Goal: Information Seeking & Learning: Learn about a topic

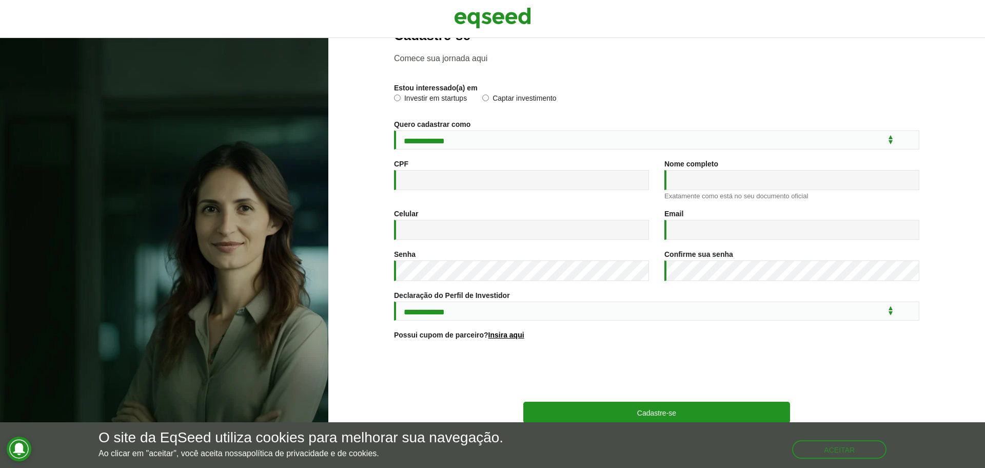
scroll to position [54, 0]
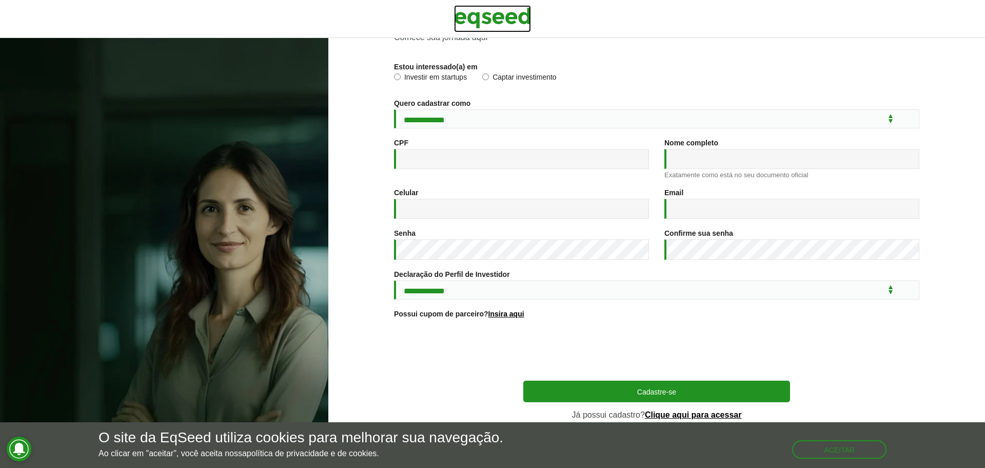
click at [529, 28] on img at bounding box center [492, 18] width 77 height 26
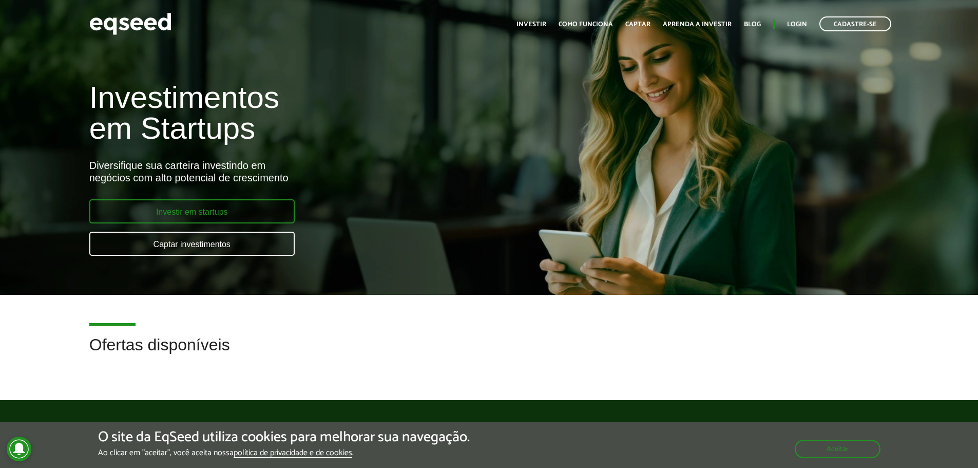
click at [216, 212] on link "Investir em startups" at bounding box center [191, 211] width 205 height 24
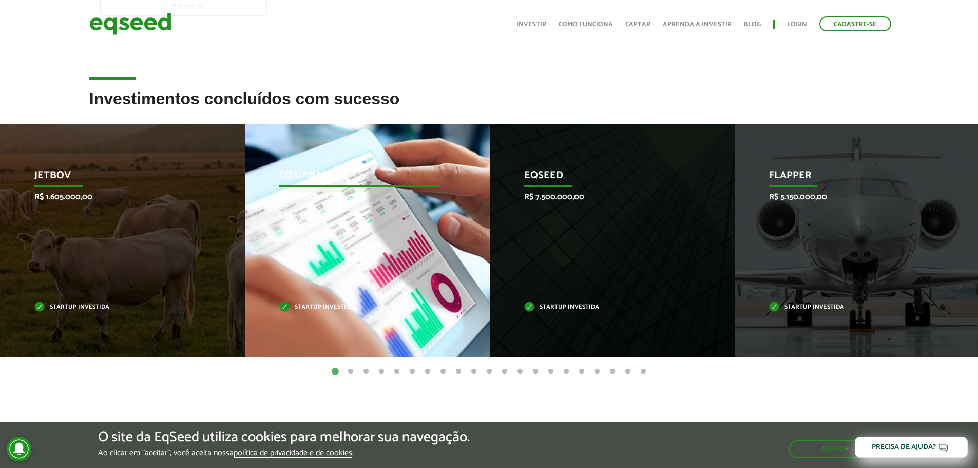
scroll to position [308, 0]
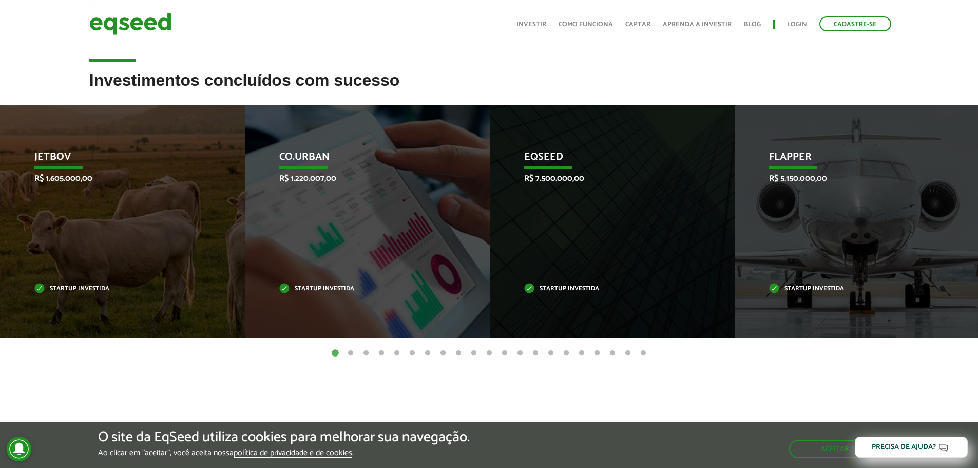
click at [354, 352] on button "2" at bounding box center [350, 353] width 10 height 10
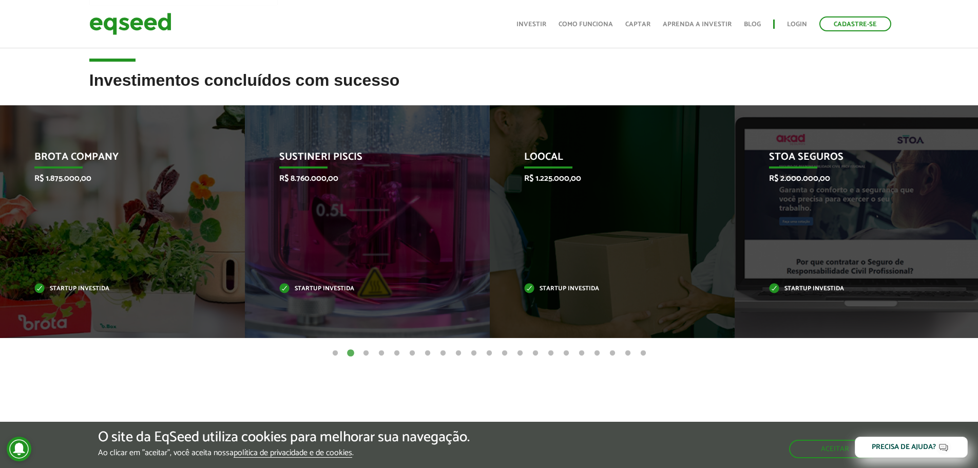
click at [354, 352] on button "2" at bounding box center [350, 353] width 10 height 10
click at [360, 352] on ul "1 2 3 4 5 6 7 8 9 10 11 12 13 14 15 16 17 18 19 20 21" at bounding box center [489, 352] width 978 height 11
click at [363, 352] on button "3" at bounding box center [366, 353] width 10 height 10
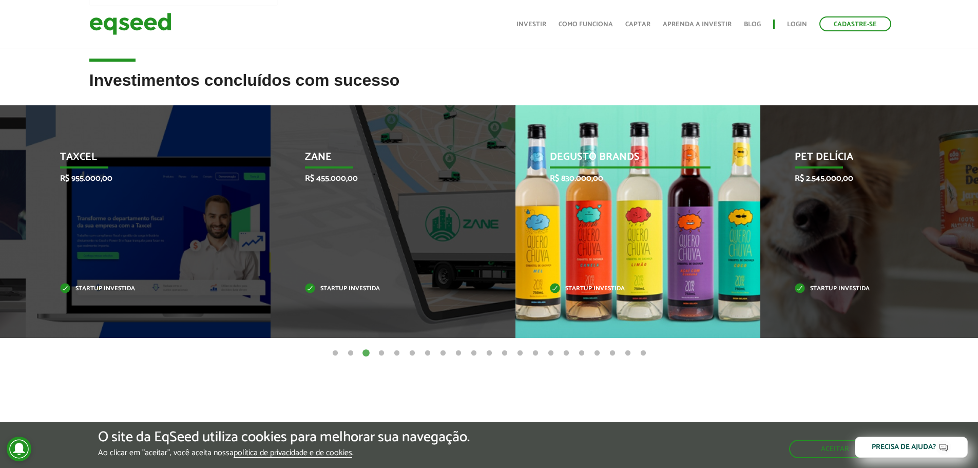
drag, startPoint x: 538, startPoint y: 177, endPoint x: 564, endPoint y: 177, distance: 25.7
click at [564, 177] on p "R$ 830.000,00" at bounding box center [630, 178] width 161 height 10
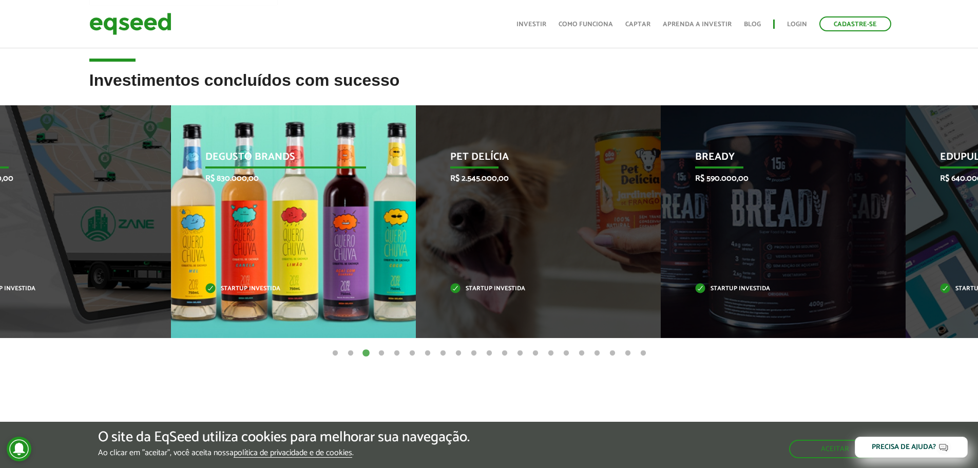
drag, startPoint x: 268, startPoint y: 195, endPoint x: 147, endPoint y: 202, distance: 121.4
click at [118, 202] on div "Zane R$ 455.000,00 Startup investida" at bounding box center [40, 221] width 229 height 232
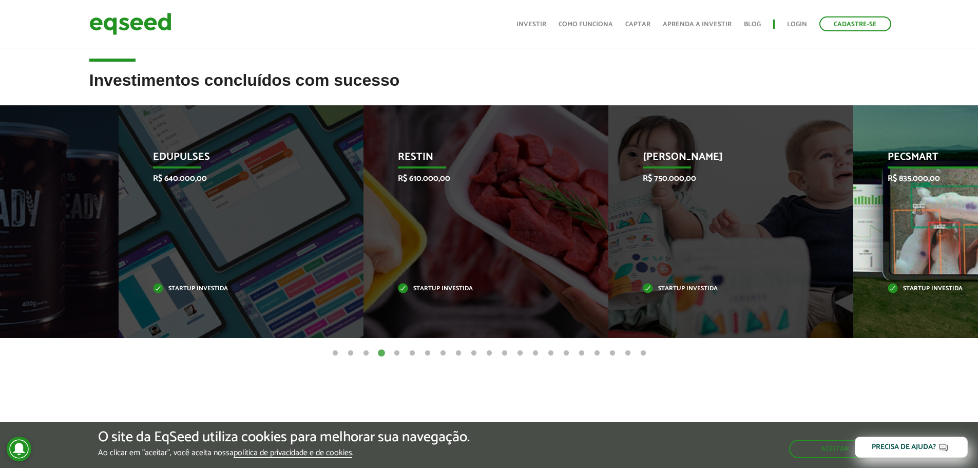
drag, startPoint x: 778, startPoint y: 165, endPoint x: 229, endPoint y: 167, distance: 548.6
click at [643, 167] on p "[PERSON_NAME]" at bounding box center [723, 159] width 161 height 17
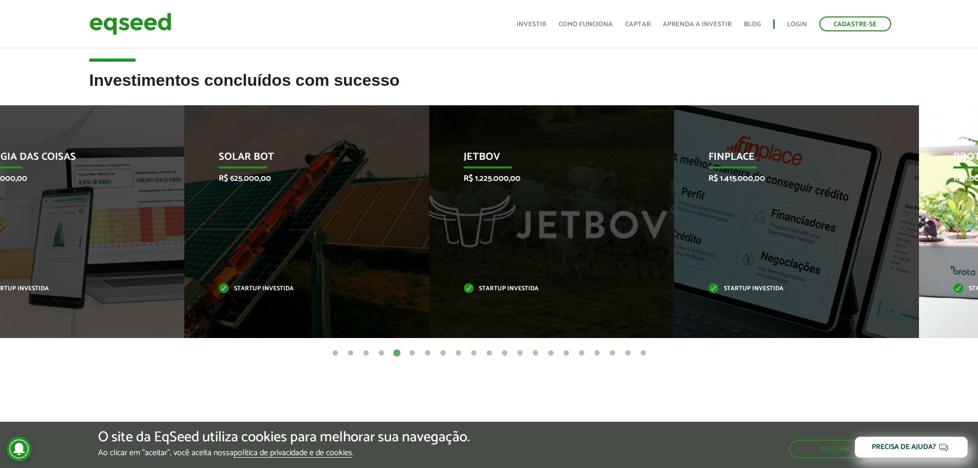
drag, startPoint x: 837, startPoint y: 218, endPoint x: 468, endPoint y: 219, distance: 369.5
click at [429, 232] on div "JetBov R$ 1.225.000,00 Startup investida" at bounding box center [543, 221] width 229 height 232
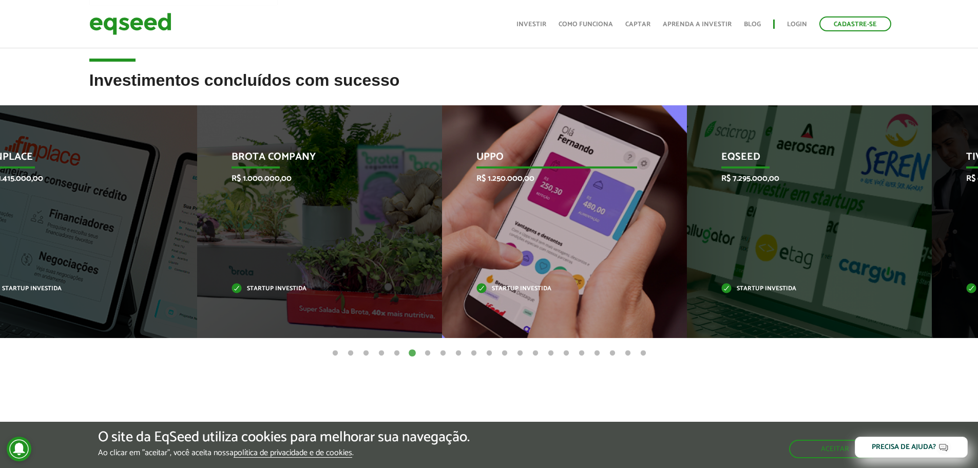
drag, startPoint x: 637, startPoint y: 174, endPoint x: 457, endPoint y: 191, distance: 180.4
click at [466, 188] on div "Uppo R$ 1.250.000,00 Startup investida" at bounding box center [556, 221] width 229 height 232
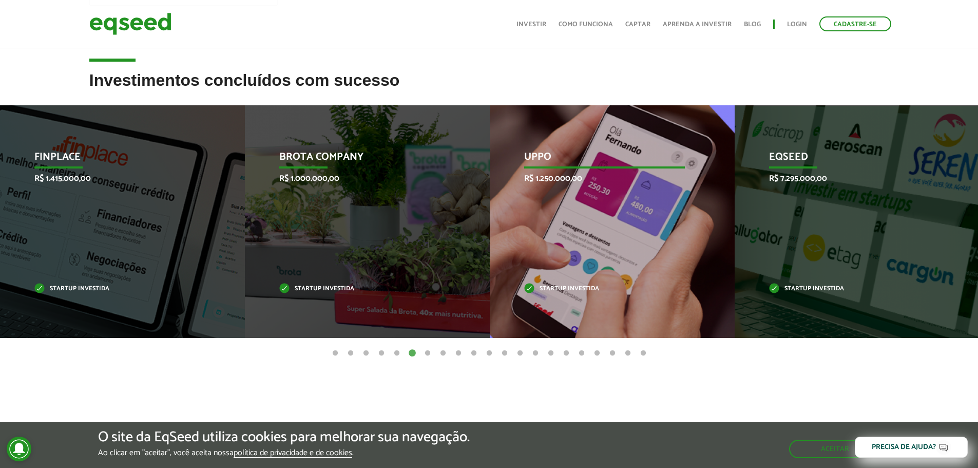
drag, startPoint x: 440, startPoint y: 173, endPoint x: 252, endPoint y: 203, distance: 190.2
click at [490, 202] on div "Uppo R$ 1.250.000,00 Startup investida" at bounding box center [604, 221] width 229 height 232
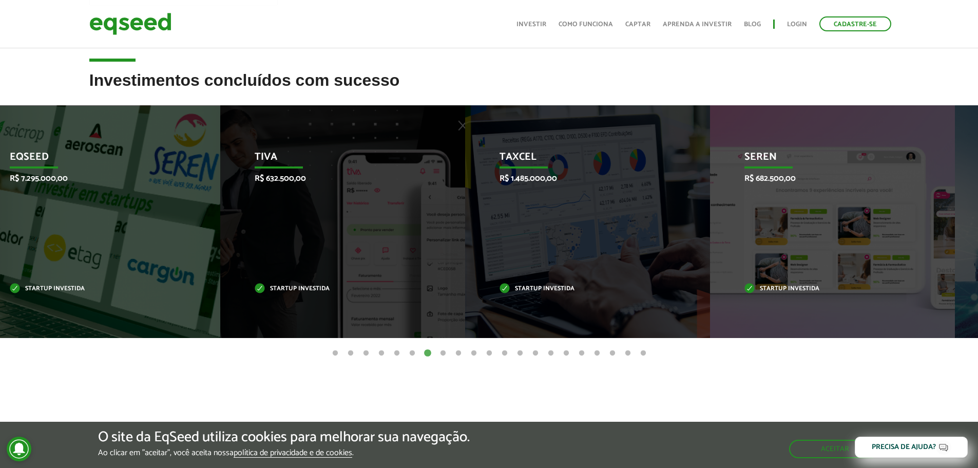
drag, startPoint x: 241, startPoint y: 198, endPoint x: 491, endPoint y: 175, distance: 251.0
click at [465, 175] on li "Tiva R$ 632.500,00 Startup investida" at bounding box center [342, 221] width 245 height 232
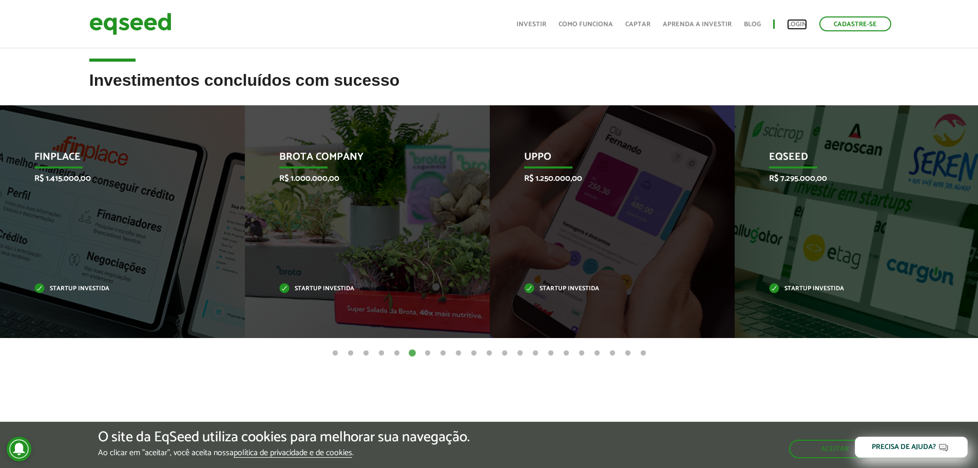
click at [794, 23] on link "Login" at bounding box center [797, 24] width 20 height 7
click at [576, 28] on link "Como funciona" at bounding box center [585, 24] width 54 height 7
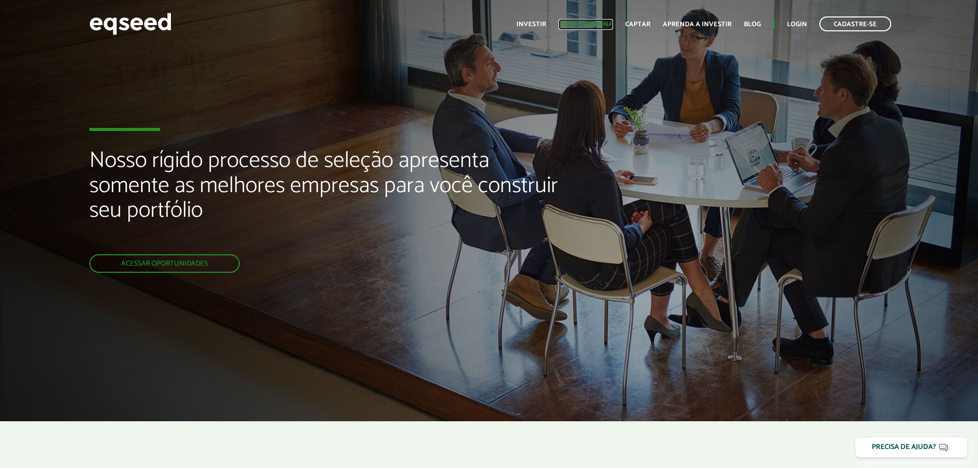
click at [594, 28] on link "Como funciona" at bounding box center [585, 24] width 54 height 7
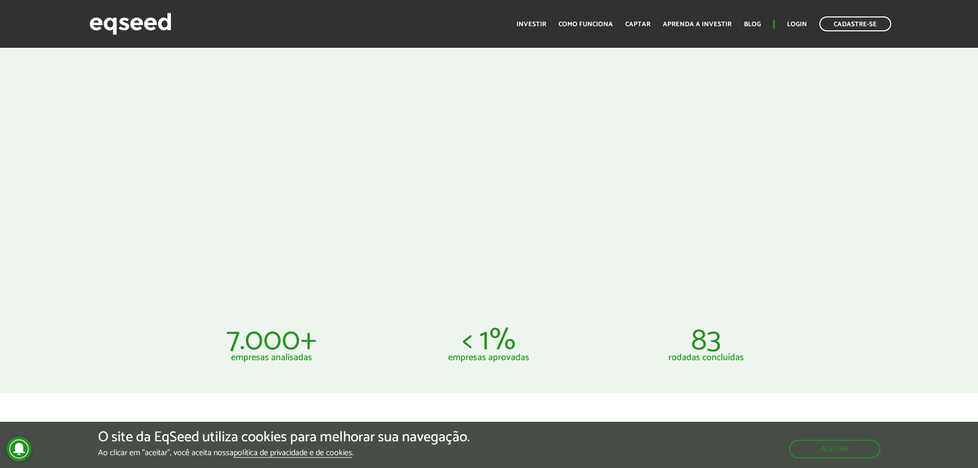
scroll to position [513, 0]
drag, startPoint x: 479, startPoint y: 334, endPoint x: 517, endPoint y: 329, distance: 37.7
click at [517, 330] on p "< 1%" at bounding box center [489, 339] width 202 height 25
click at [856, 186] on div at bounding box center [489, 102] width 978 height 388
drag, startPoint x: 229, startPoint y: 347, endPoint x: 357, endPoint y: 332, distance: 128.2
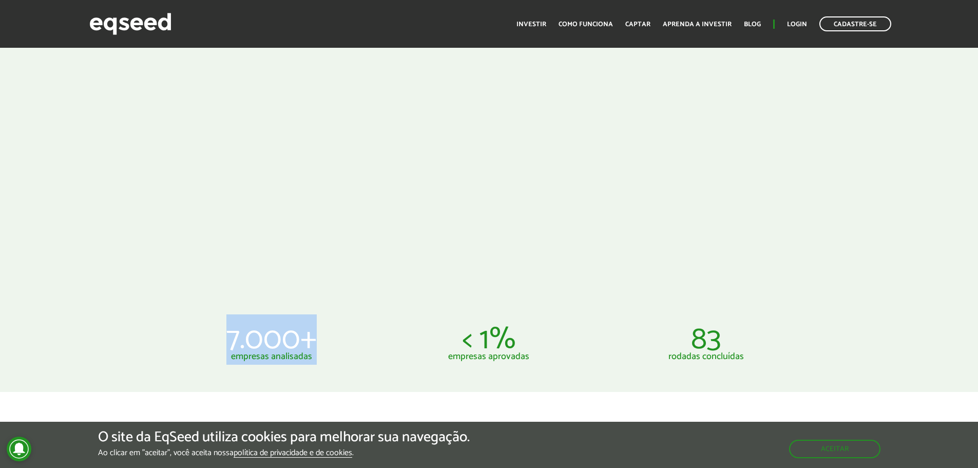
click at [329, 339] on p "7.000+" at bounding box center [271, 339] width 202 height 25
click at [320, 338] on p "7.000+" at bounding box center [271, 339] width 202 height 25
drag, startPoint x: 216, startPoint y: 338, endPoint x: 365, endPoint y: 339, distance: 149.3
click at [365, 339] on p "7.000+" at bounding box center [271, 339] width 202 height 25
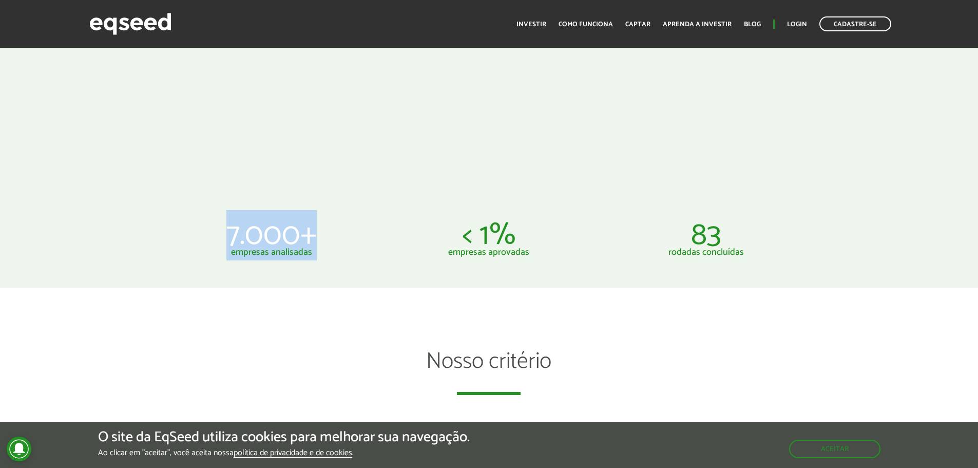
scroll to position [667, 0]
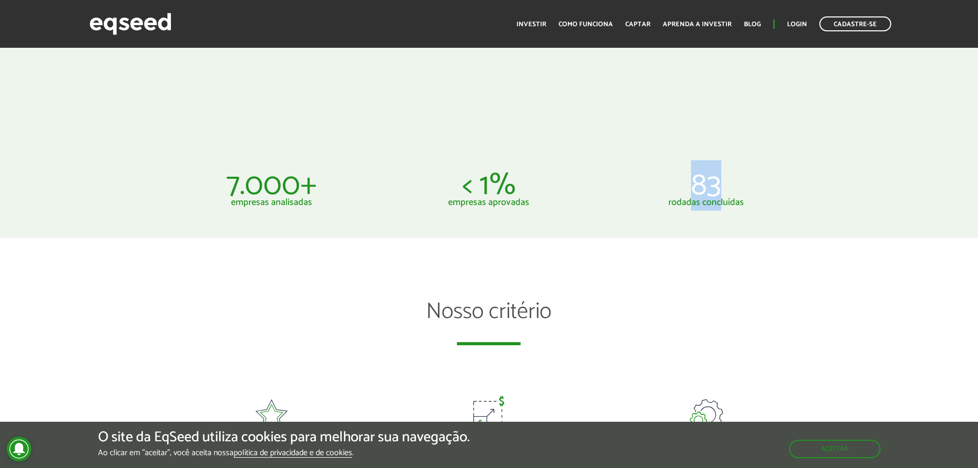
drag, startPoint x: 687, startPoint y: 189, endPoint x: 747, endPoint y: 176, distance: 61.5
click at [747, 176] on p "83" at bounding box center [706, 185] width 202 height 25
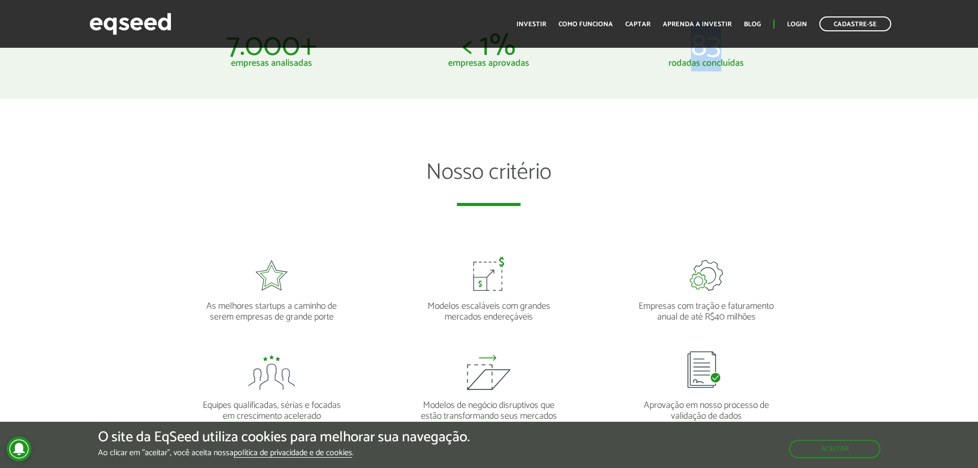
scroll to position [821, 0]
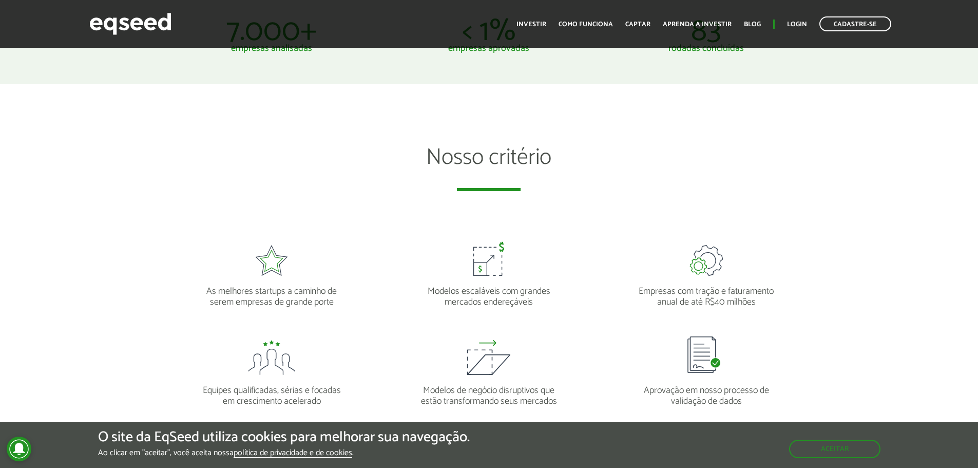
click at [770, 177] on h2 "Nosso critério" at bounding box center [488, 167] width 636 height 45
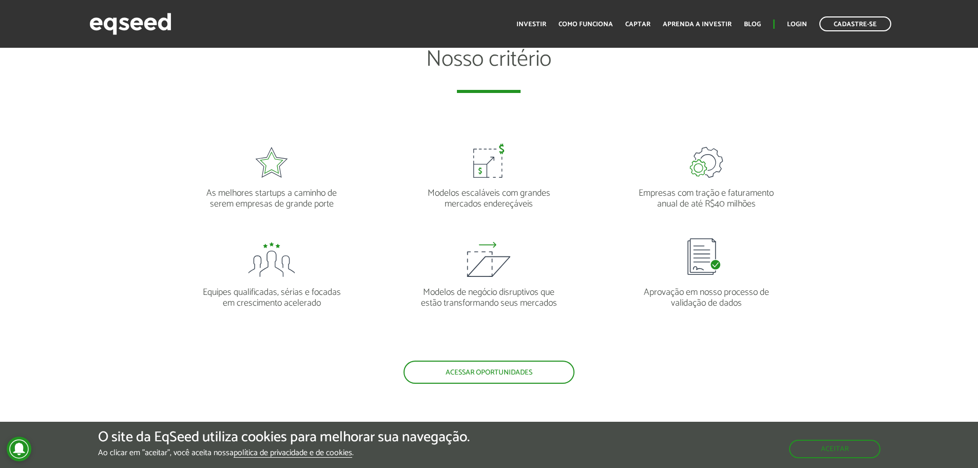
scroll to position [924, 0]
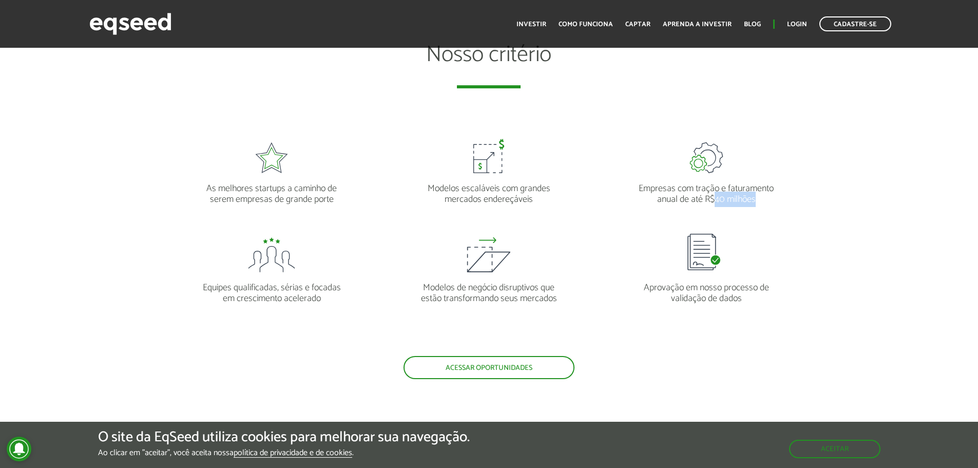
drag, startPoint x: 714, startPoint y: 199, endPoint x: 763, endPoint y: 198, distance: 49.3
click at [763, 198] on p "Empresas com tração e faturamento anual de até R$40 milhões" at bounding box center [705, 189] width 141 height 32
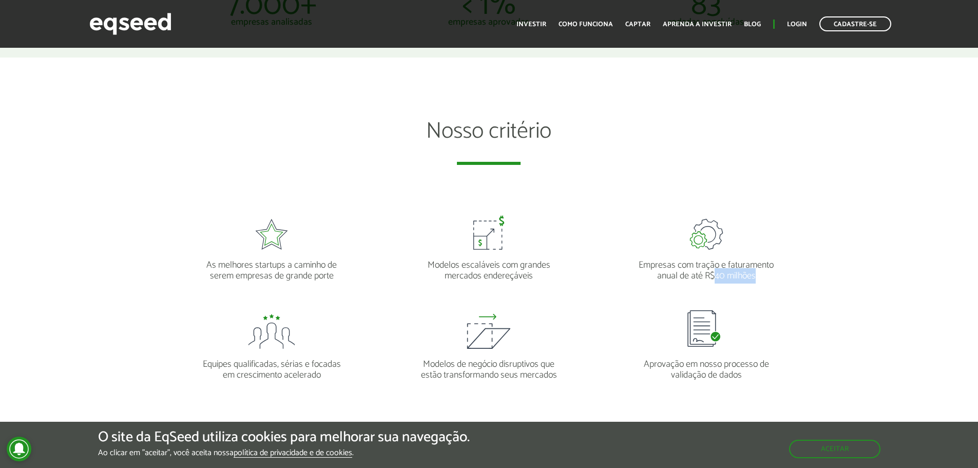
scroll to position [872, 0]
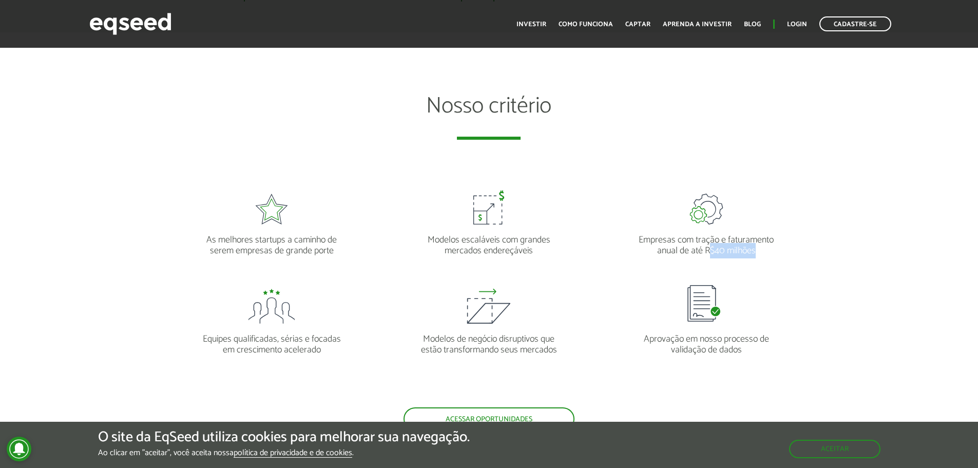
drag, startPoint x: 710, startPoint y: 251, endPoint x: 767, endPoint y: 249, distance: 57.5
click at [767, 250] on p "Empresas com tração e faturamento anual de até R$40 milhões" at bounding box center [705, 240] width 141 height 32
click at [754, 260] on ul "As melhores startups a caminho de serem empresas de grande porte Modelos escalá…" at bounding box center [489, 292] width 652 height 229
drag, startPoint x: 641, startPoint y: 338, endPoint x: 768, endPoint y: 352, distance: 128.0
click at [768, 352] on p "Aprovação em nosso processo de validação de dados" at bounding box center [705, 339] width 141 height 32
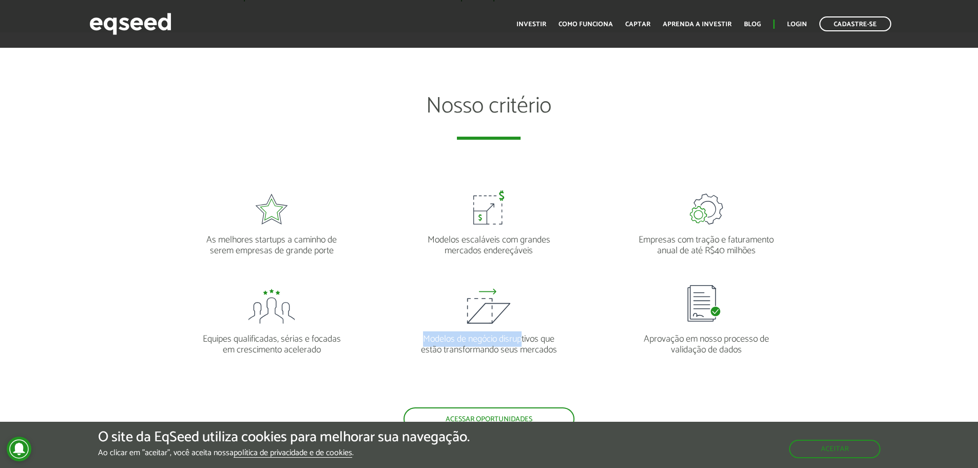
drag, startPoint x: 418, startPoint y: 337, endPoint x: 521, endPoint y: 337, distance: 103.2
click at [521, 337] on p "Modelos de negócio disruptivos que estão transformando seus mercados" at bounding box center [488, 339] width 141 height 32
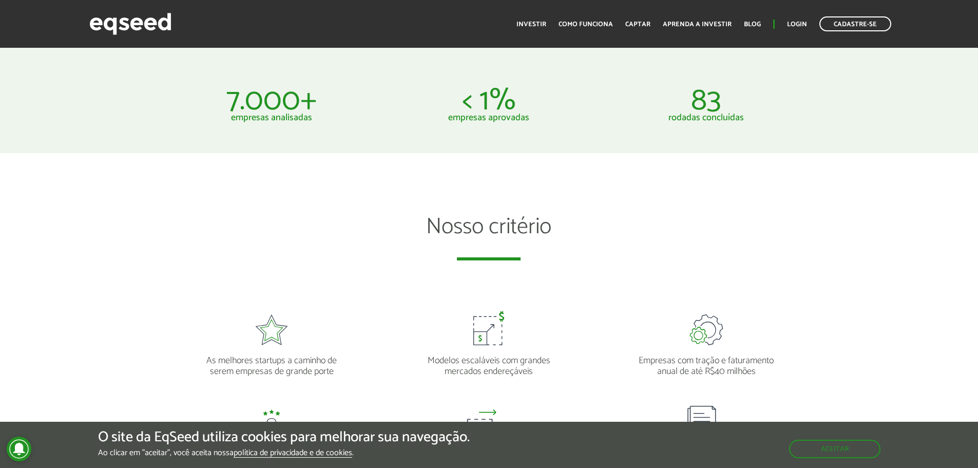
scroll to position [975, 0]
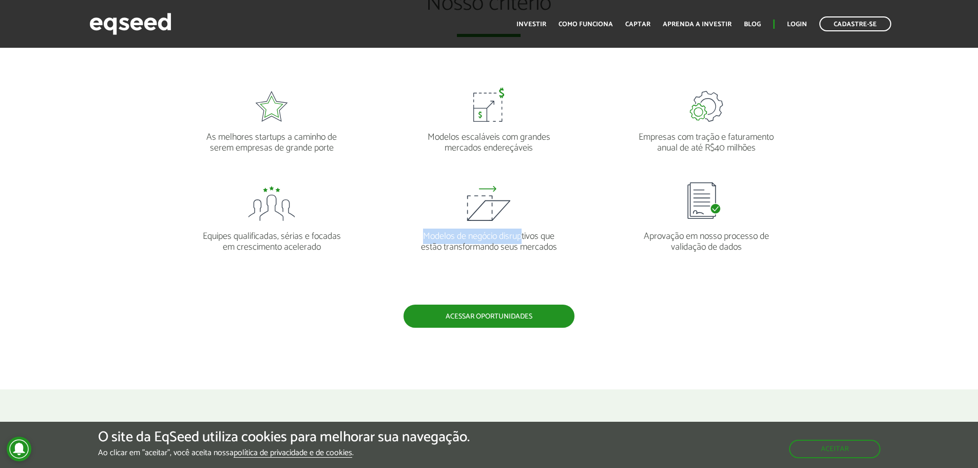
click at [482, 319] on link "Acessar oportunidades" at bounding box center [488, 315] width 171 height 23
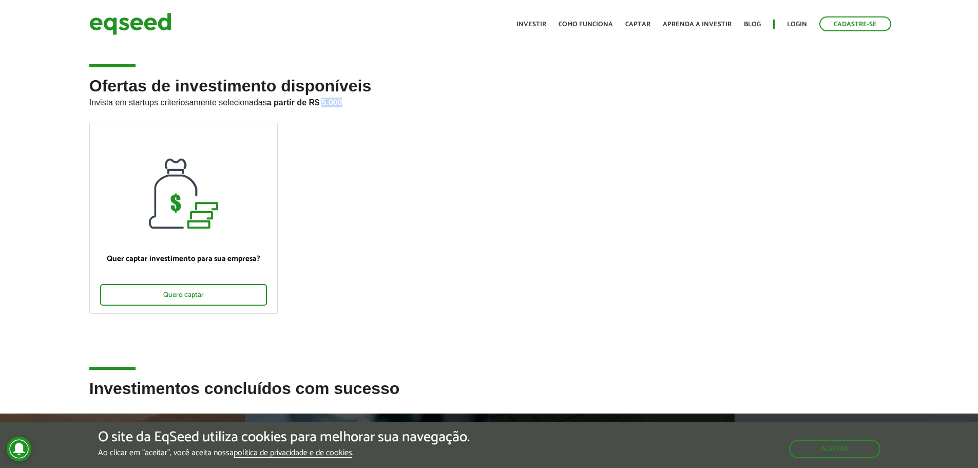
drag, startPoint x: 324, startPoint y: 101, endPoint x: 351, endPoint y: 102, distance: 26.7
click at [351, 102] on p "Invista em startups criteriosamente selecionadas a partir de R$ 5.000" at bounding box center [489, 101] width 800 height 12
click at [363, 127] on ul "Quer captar investimento para sua empresa? Quero captar" at bounding box center [489, 227] width 815 height 208
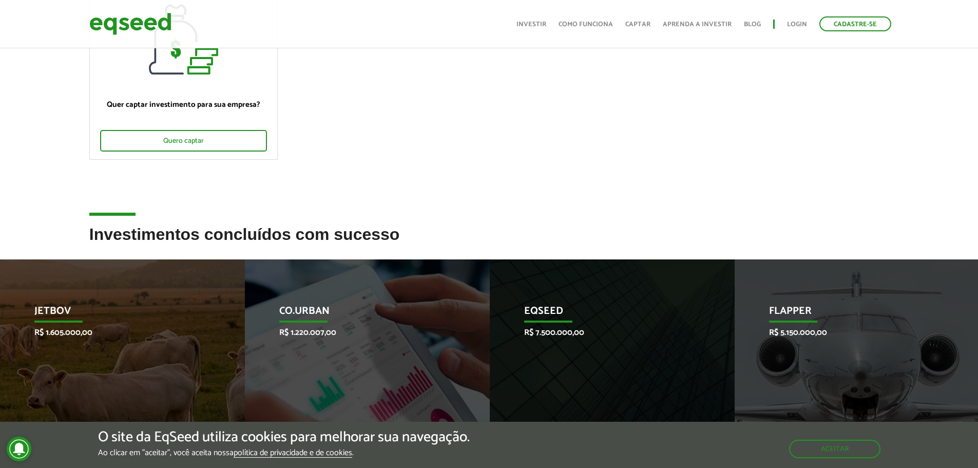
scroll to position [51, 0]
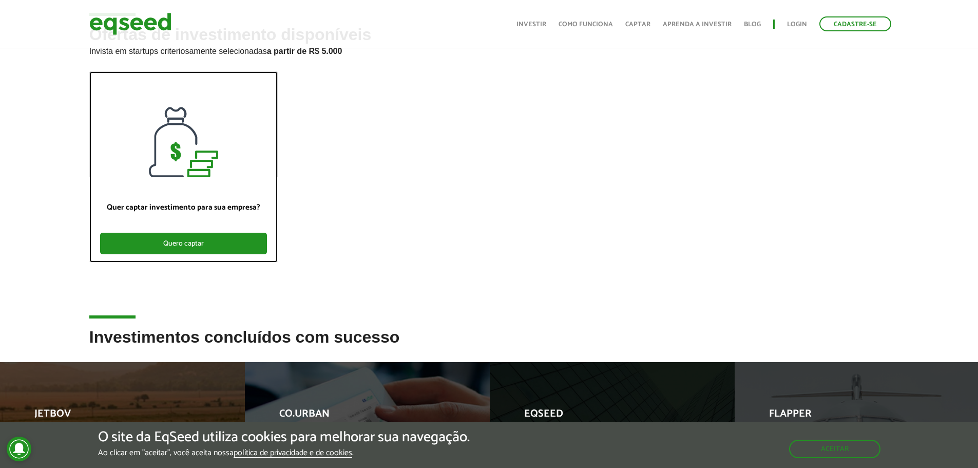
click at [233, 245] on div "Quero captar" at bounding box center [183, 243] width 167 height 22
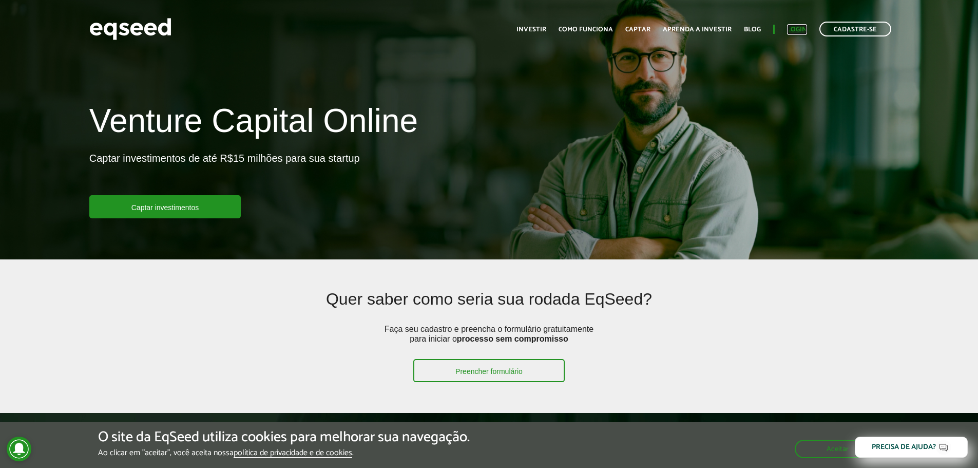
click at [800, 27] on link "Login" at bounding box center [797, 29] width 20 height 7
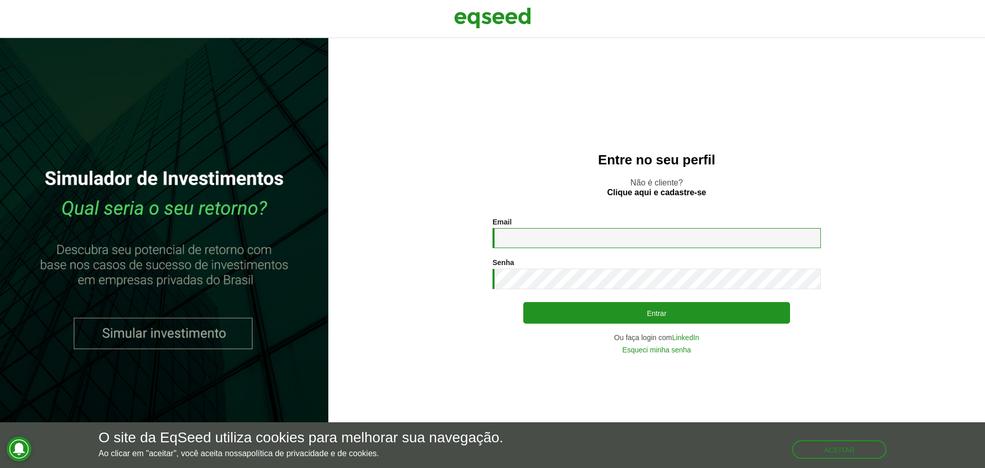
click at [586, 230] on input "Email *" at bounding box center [657, 238] width 328 height 20
type input "**********"
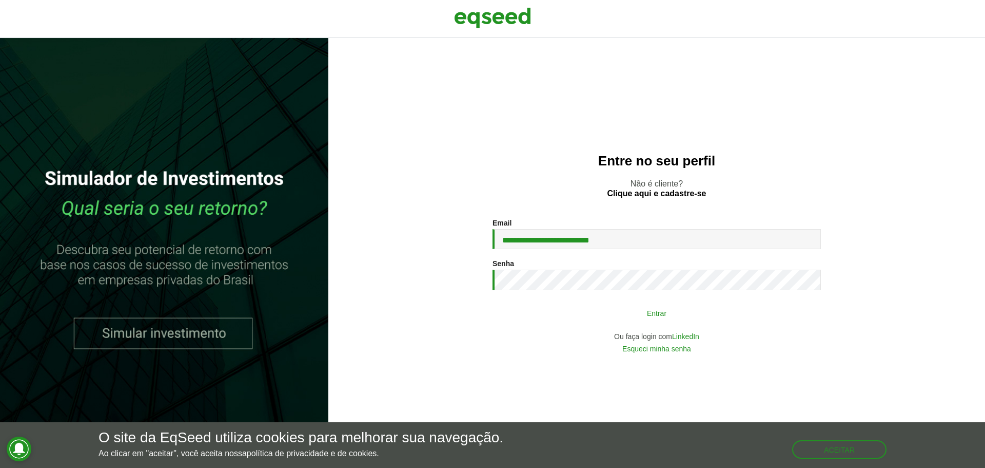
click at [676, 318] on button "Entrar" at bounding box center [656, 313] width 267 height 20
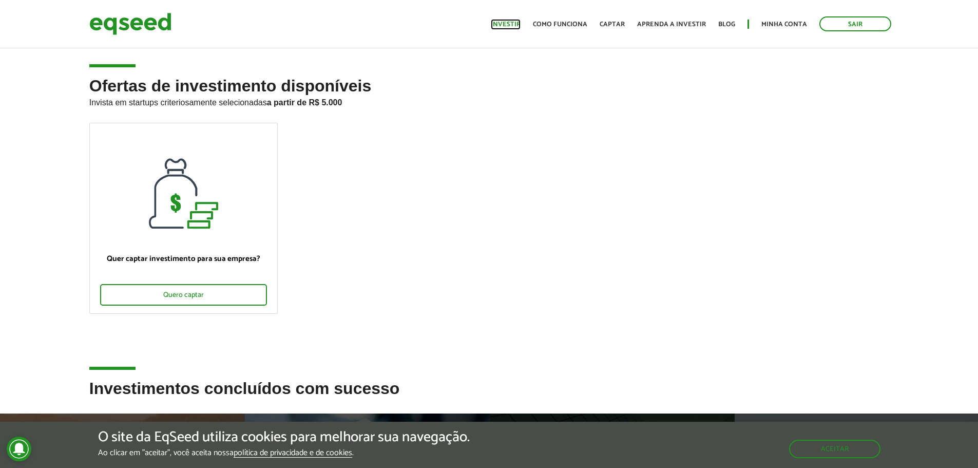
click at [513, 27] on link "Investir" at bounding box center [506, 24] width 30 height 7
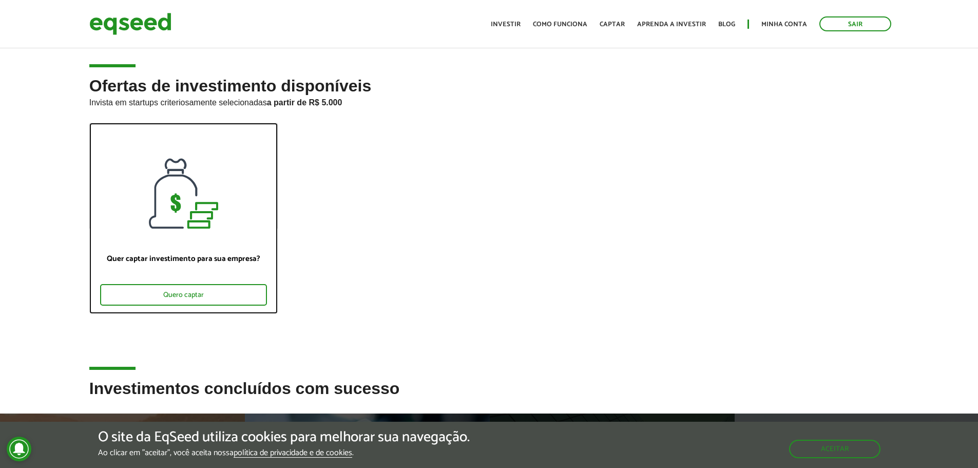
click at [240, 195] on div at bounding box center [183, 175] width 187 height 105
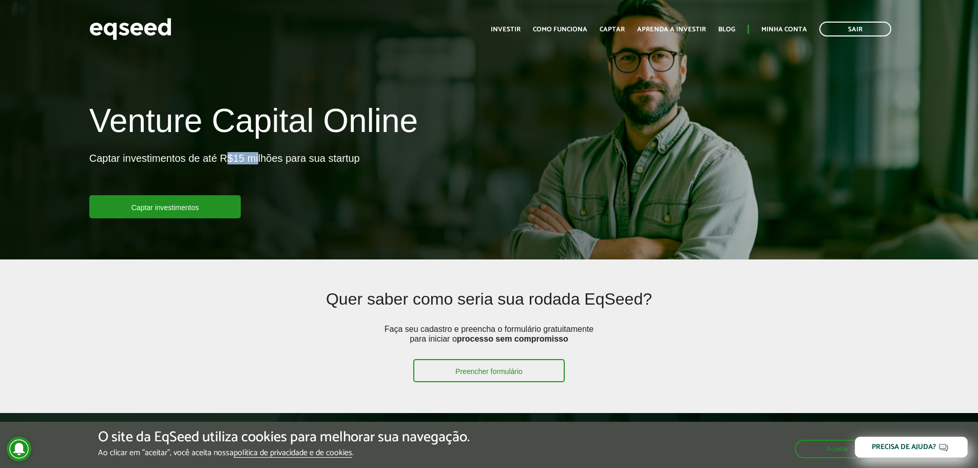
drag, startPoint x: 226, startPoint y: 158, endPoint x: 258, endPoint y: 159, distance: 31.9
click at [258, 159] on p "Captar investimentos de até R$15 milhões para sua startup" at bounding box center [224, 173] width 270 height 43
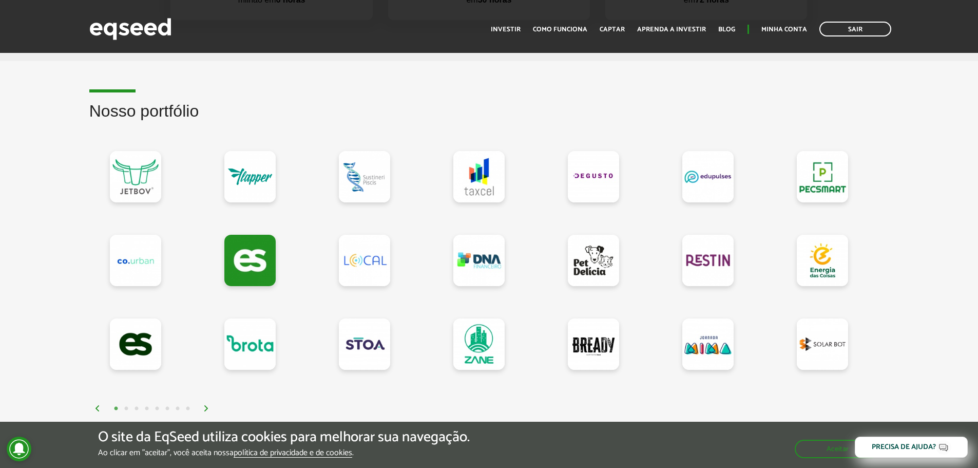
scroll to position [872, 0]
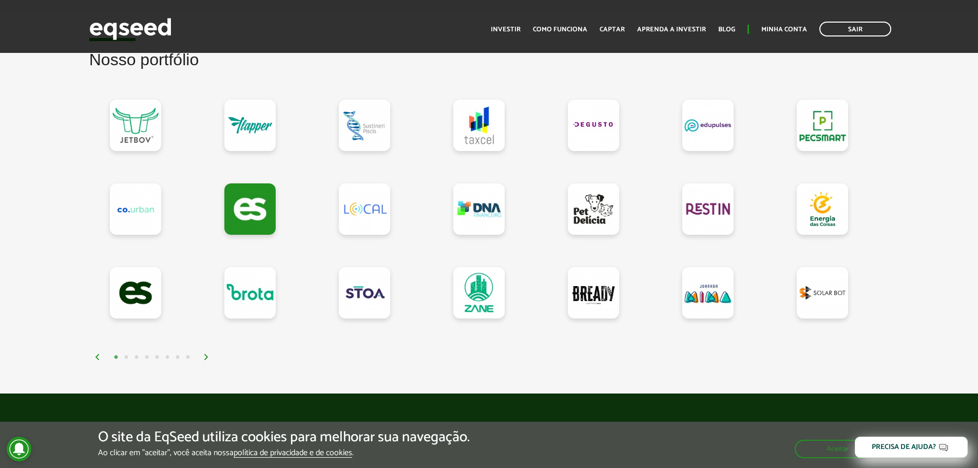
click at [163, 353] on button "6" at bounding box center [167, 357] width 10 height 10
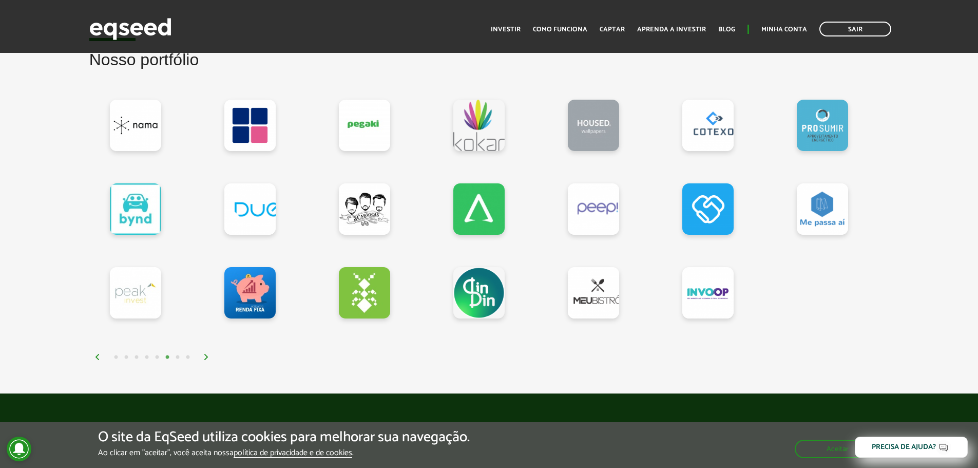
click at [190, 357] on button "8" at bounding box center [188, 357] width 10 height 10
click at [205, 355] on img at bounding box center [206, 357] width 6 height 6
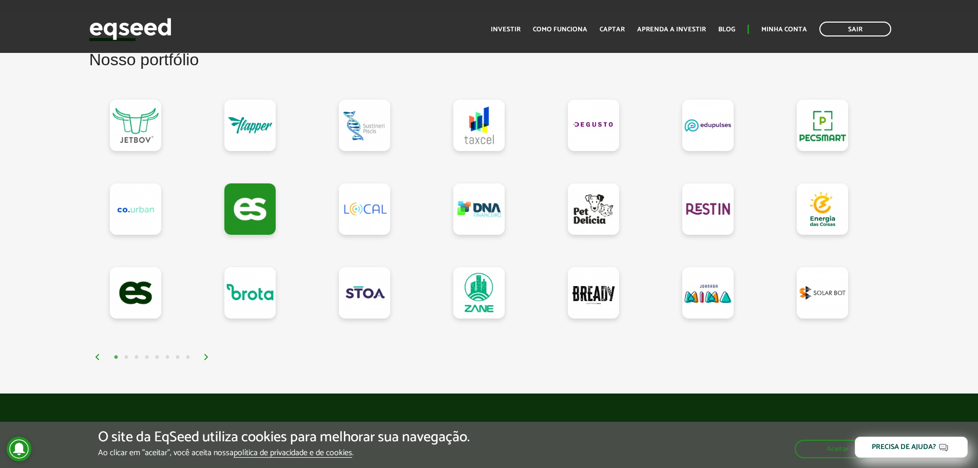
click at [205, 355] on img at bounding box center [206, 357] width 6 height 6
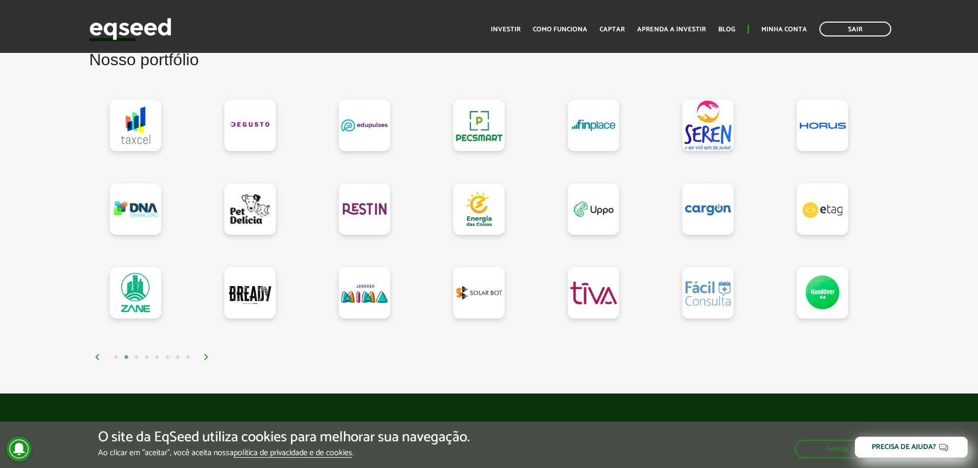
click at [205, 355] on img at bounding box center [206, 357] width 6 height 6
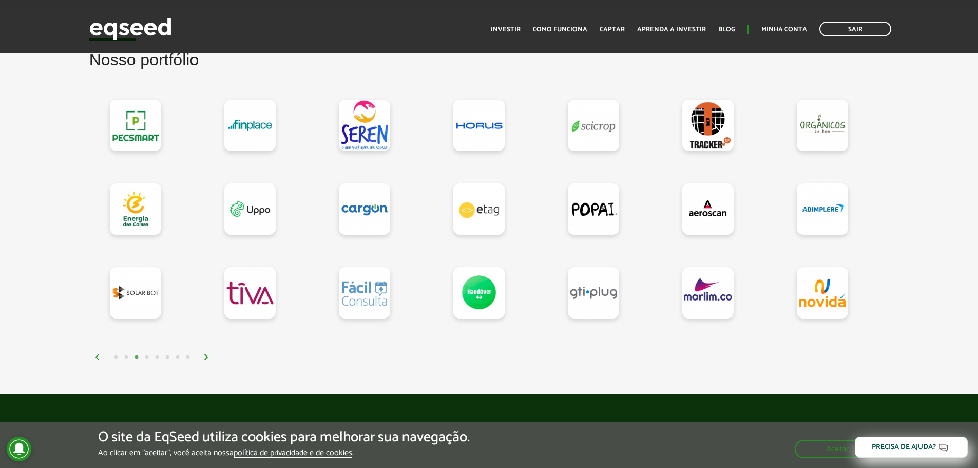
click at [205, 355] on img at bounding box center [206, 357] width 6 height 6
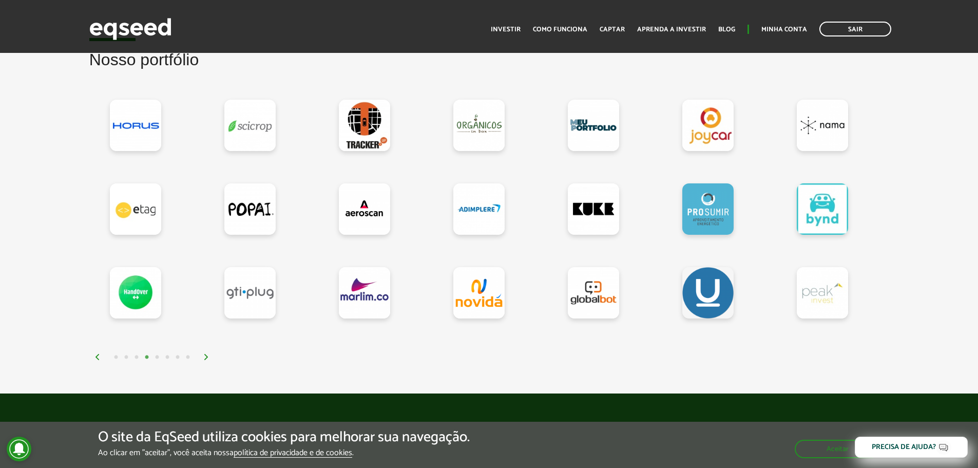
click at [205, 355] on img at bounding box center [206, 357] width 6 height 6
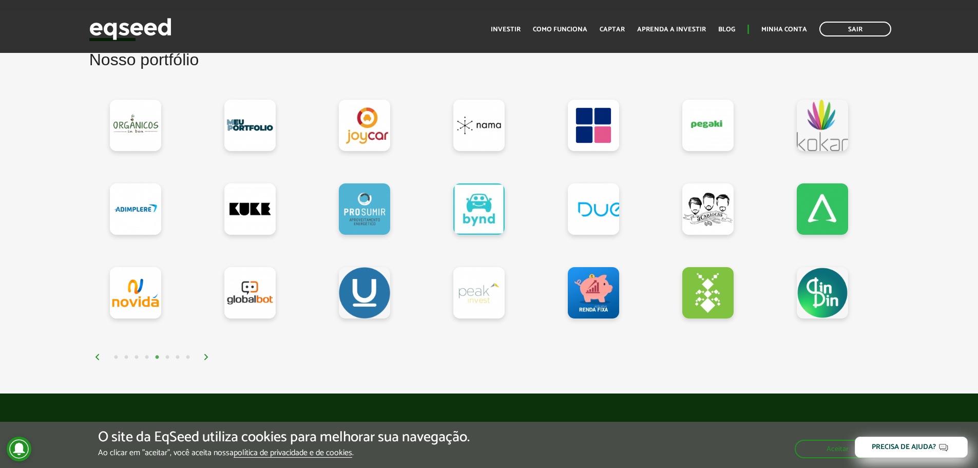
click at [206, 354] on img at bounding box center [206, 357] width 6 height 6
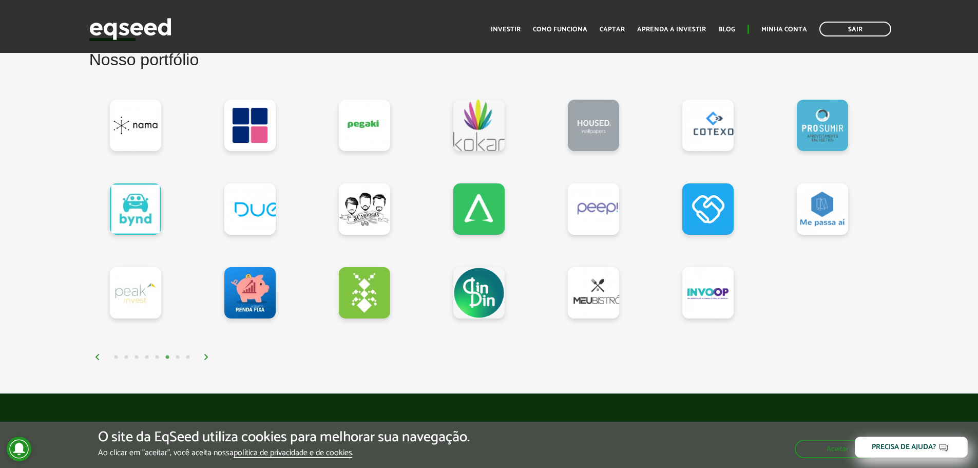
click at [206, 354] on img at bounding box center [206, 357] width 6 height 6
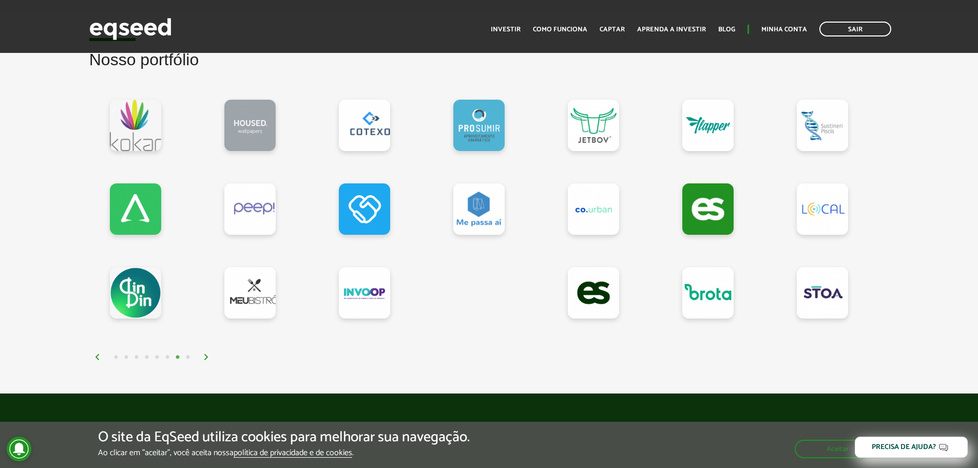
click at [206, 354] on img at bounding box center [206, 357] width 6 height 6
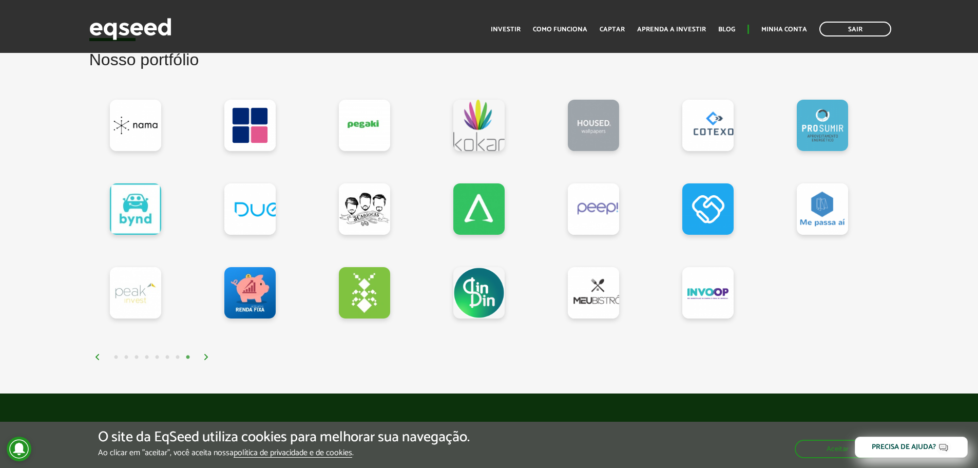
click at [206, 354] on img at bounding box center [206, 357] width 6 height 6
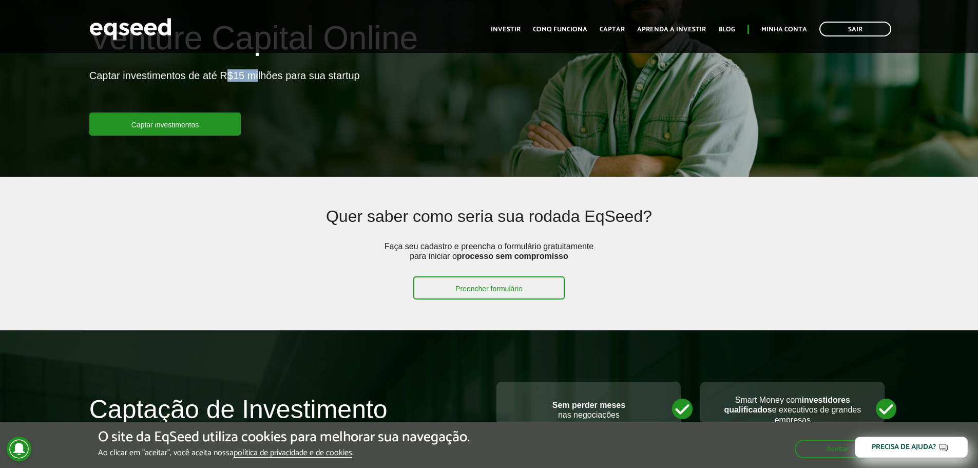
scroll to position [0, 0]
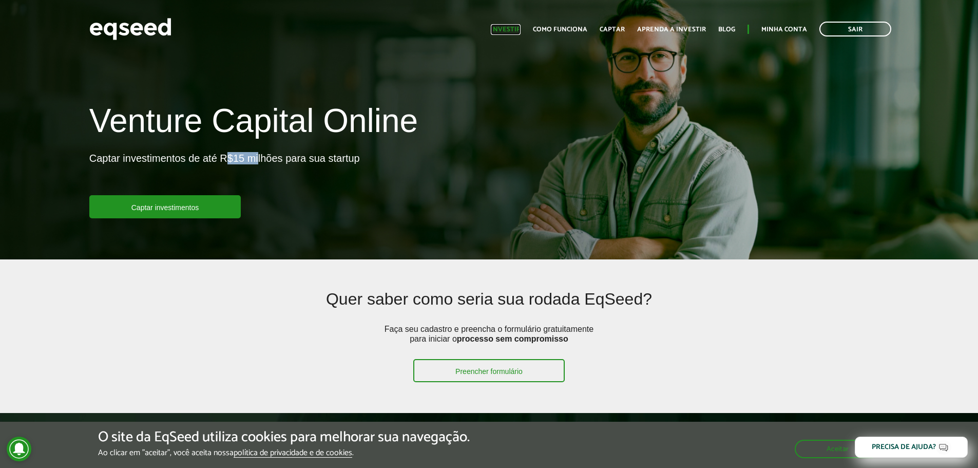
click at [520, 28] on link "Investir" at bounding box center [506, 29] width 30 height 7
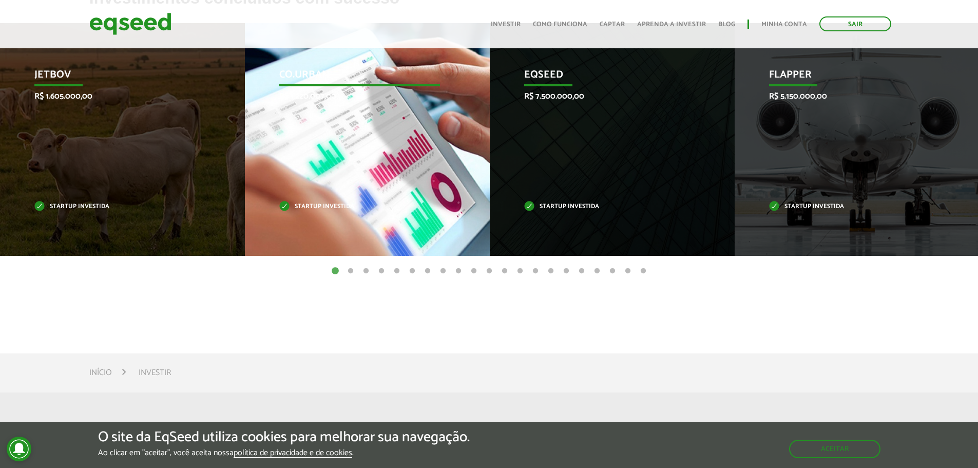
scroll to position [252, 0]
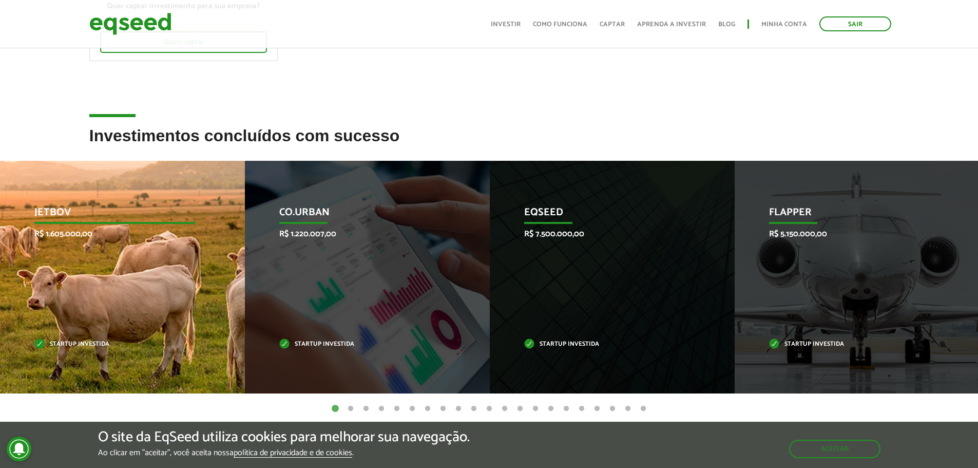
click at [93, 338] on div "JetBov R$ 1.605.000,00 Startup investida" at bounding box center [114, 277] width 229 height 232
drag, startPoint x: 94, startPoint y: 336, endPoint x: 100, endPoint y: 282, distance: 54.6
click at [95, 335] on div "JetBov R$ 1.605.000,00 Startup investida" at bounding box center [114, 277] width 229 height 232
click at [95, 252] on div "JetBov R$ 1.605.000,00 Startup investida" at bounding box center [114, 277] width 229 height 232
drag, startPoint x: 95, startPoint y: 251, endPoint x: 121, endPoint y: 207, distance: 51.2
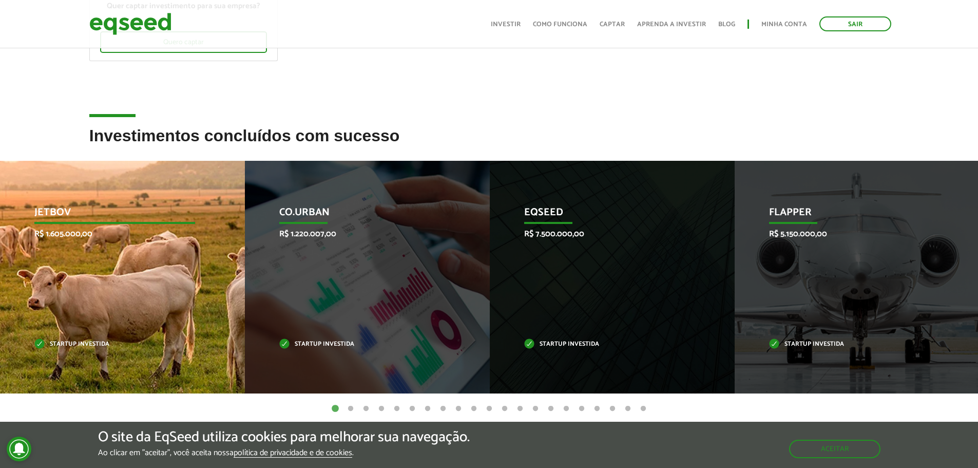
click at [101, 248] on div "JetBov R$ 1.605.000,00 Startup investida" at bounding box center [114, 277] width 229 height 232
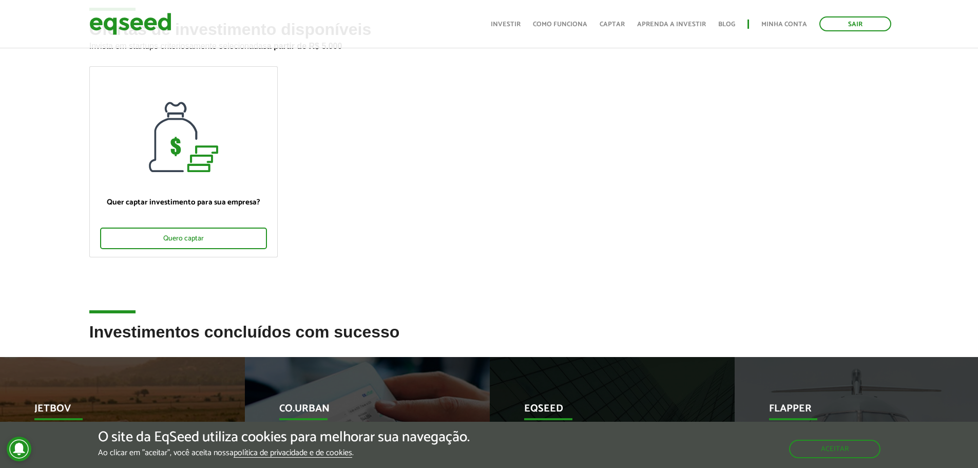
scroll to position [0, 0]
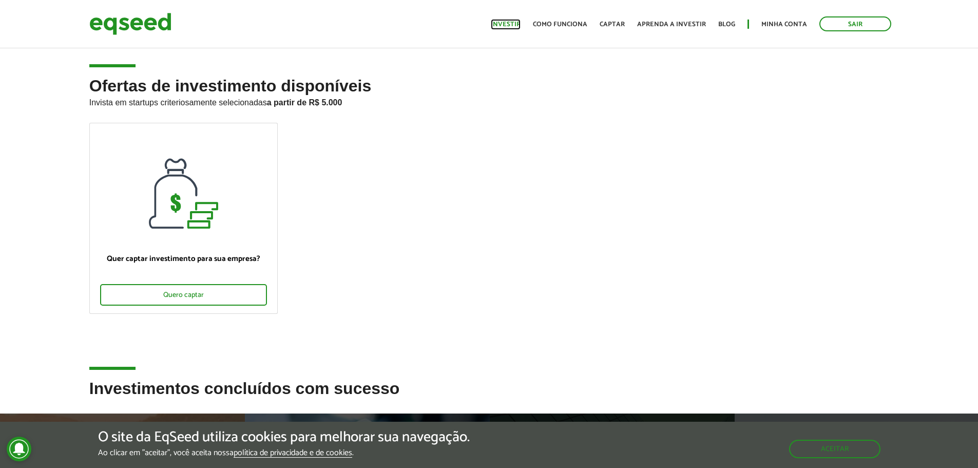
click at [513, 28] on link "Investir" at bounding box center [506, 24] width 30 height 7
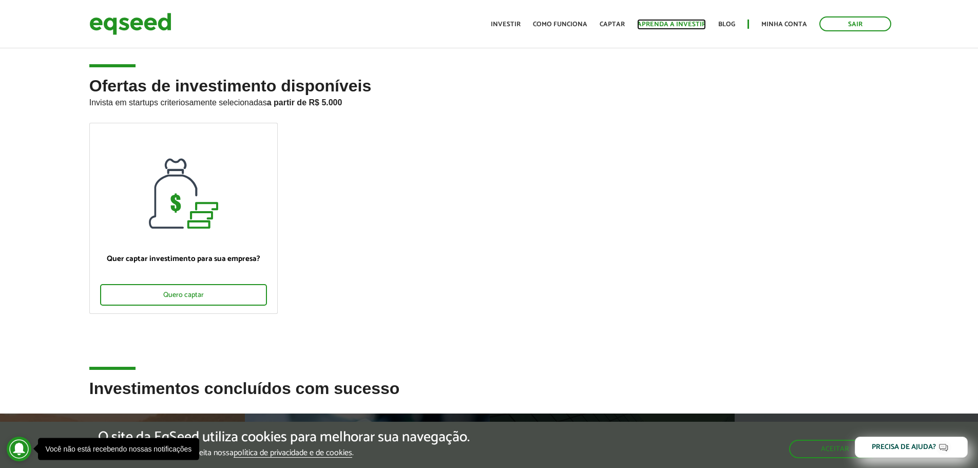
click at [680, 22] on link "Aprenda a investir" at bounding box center [671, 24] width 69 height 7
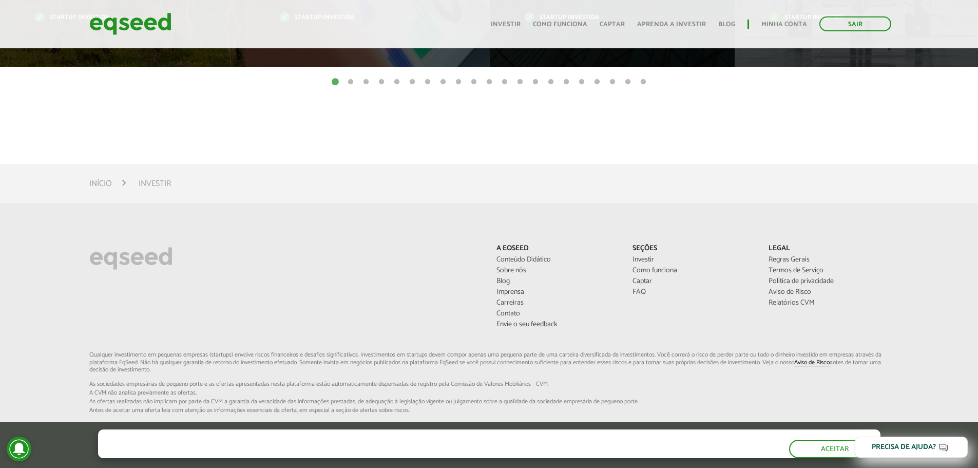
scroll to position [674, 0]
